Goal: Navigation & Orientation: Find specific page/section

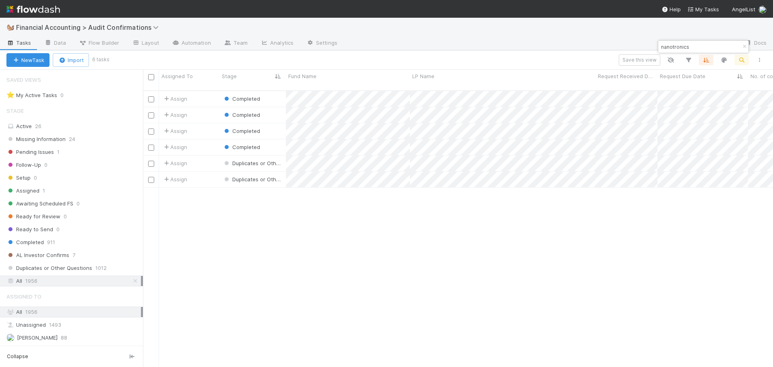
scroll to position [277, 624]
click at [743, 45] on icon "button" at bounding box center [745, 46] width 8 height 5
click at [68, 126] on div "Active 26" at bounding box center [73, 126] width 134 height 10
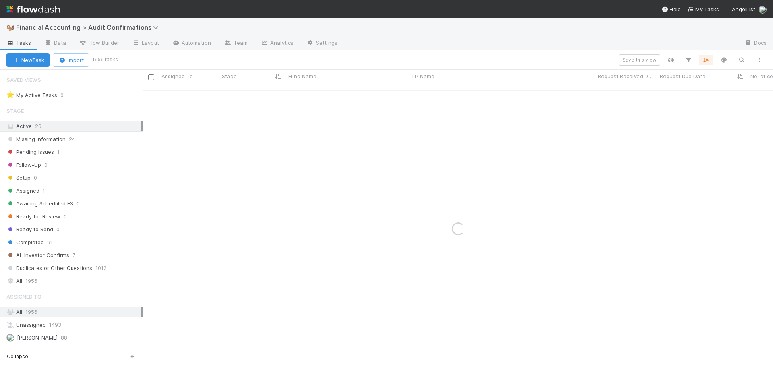
click at [68, 126] on div "Active 26" at bounding box center [73, 126] width 134 height 10
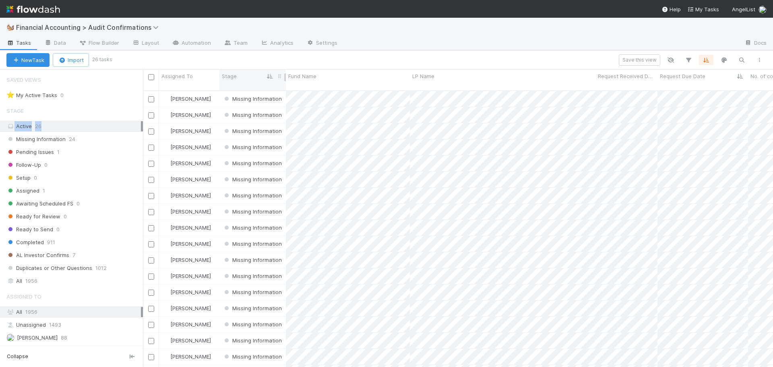
scroll to position [277, 624]
click at [238, 58] on div "Save this view" at bounding box center [440, 59] width 658 height 11
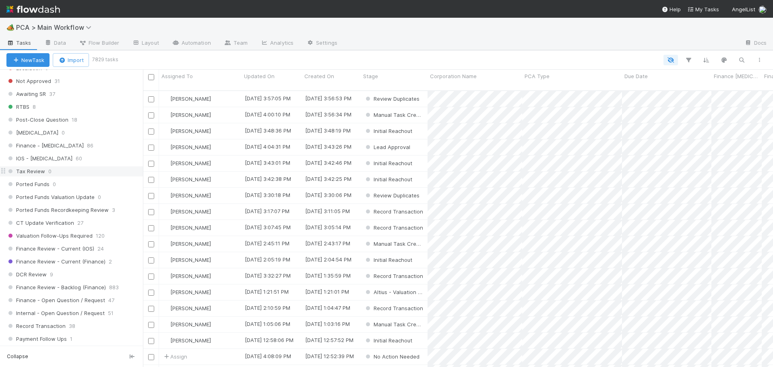
scroll to position [523, 0]
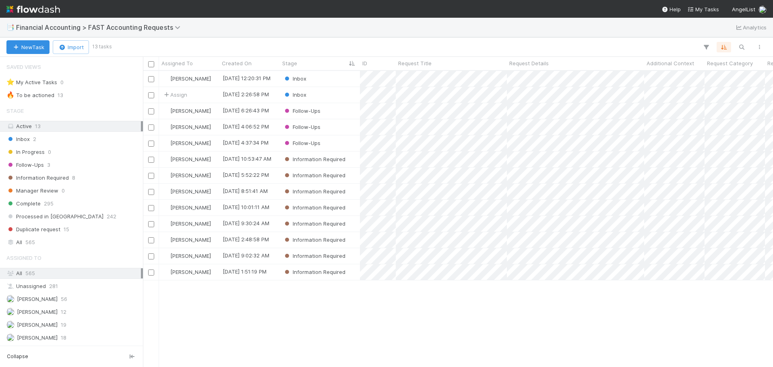
scroll to position [290, 624]
